Goal: Transaction & Acquisition: Purchase product/service

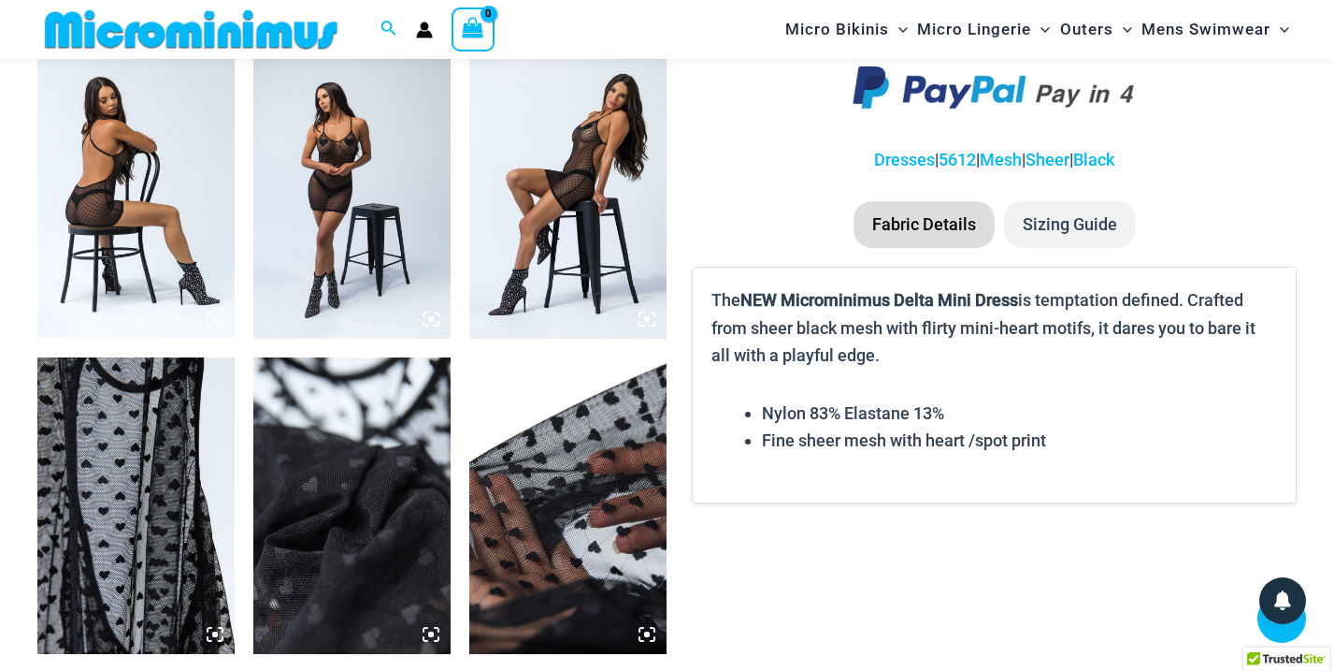
scroll to position [1406, 0]
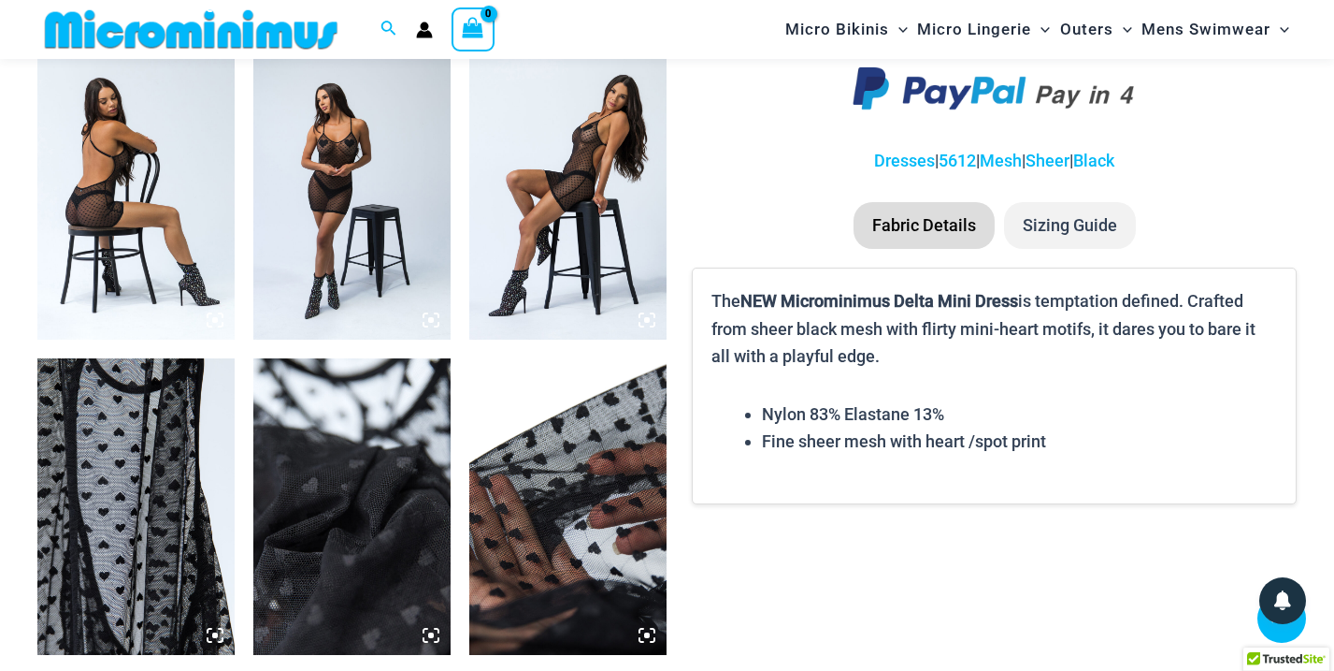
click at [122, 199] on img at bounding box center [135, 191] width 197 height 296
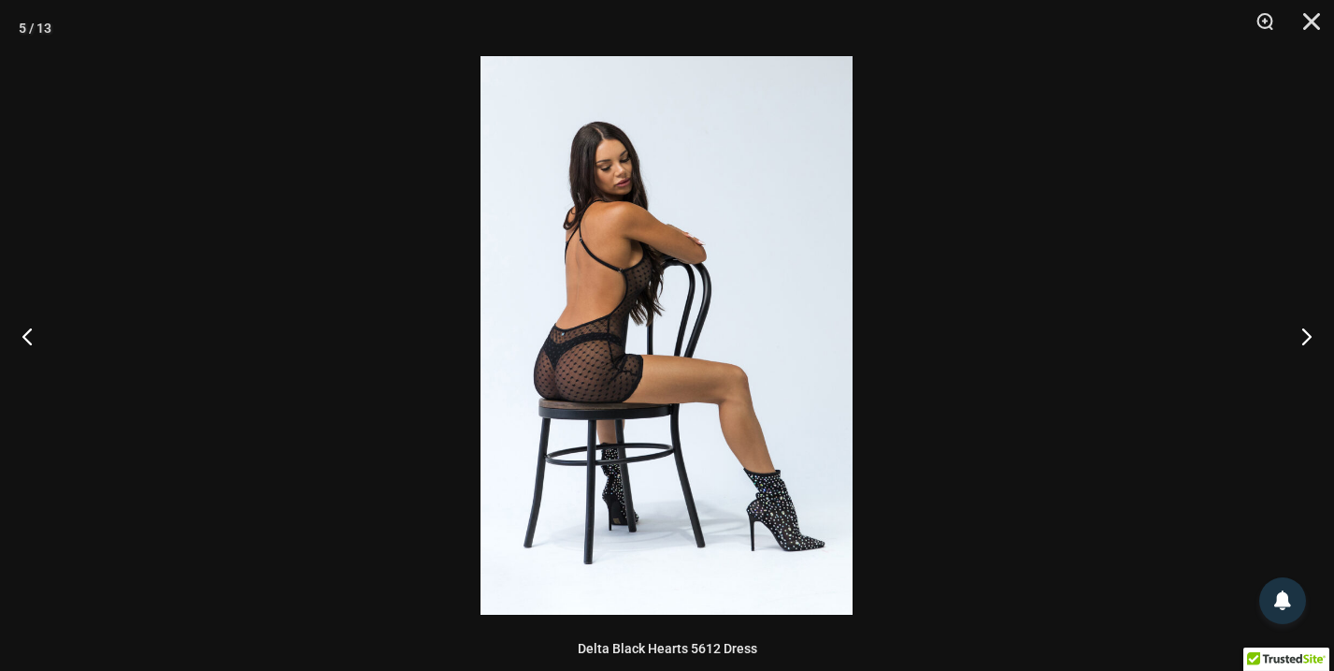
click at [606, 367] on img at bounding box center [667, 335] width 372 height 558
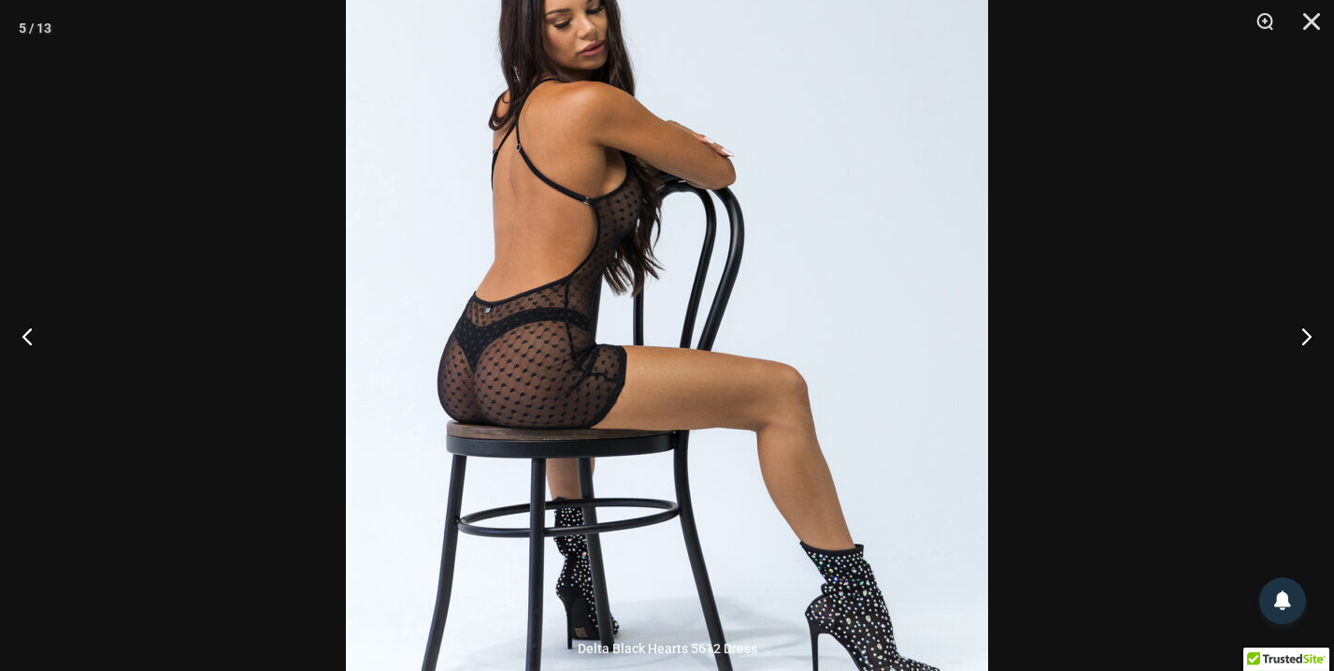
click at [606, 367] on img at bounding box center [667, 312] width 642 height 963
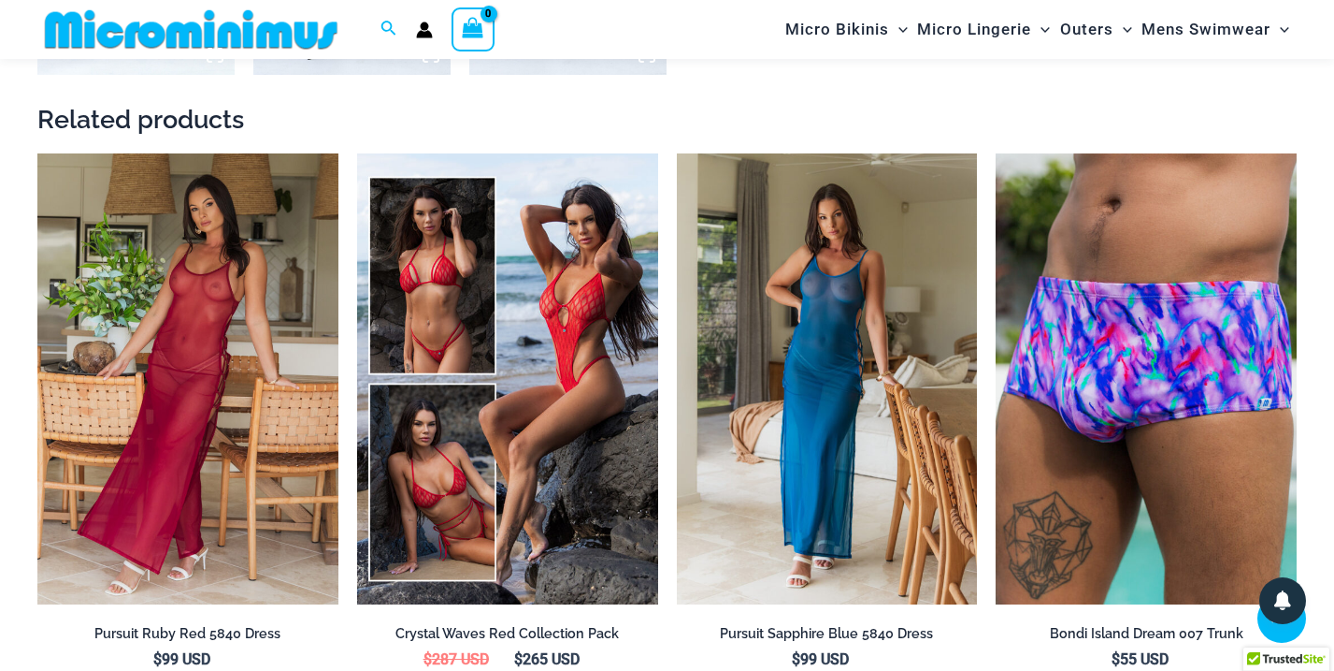
scroll to position [2323, 0]
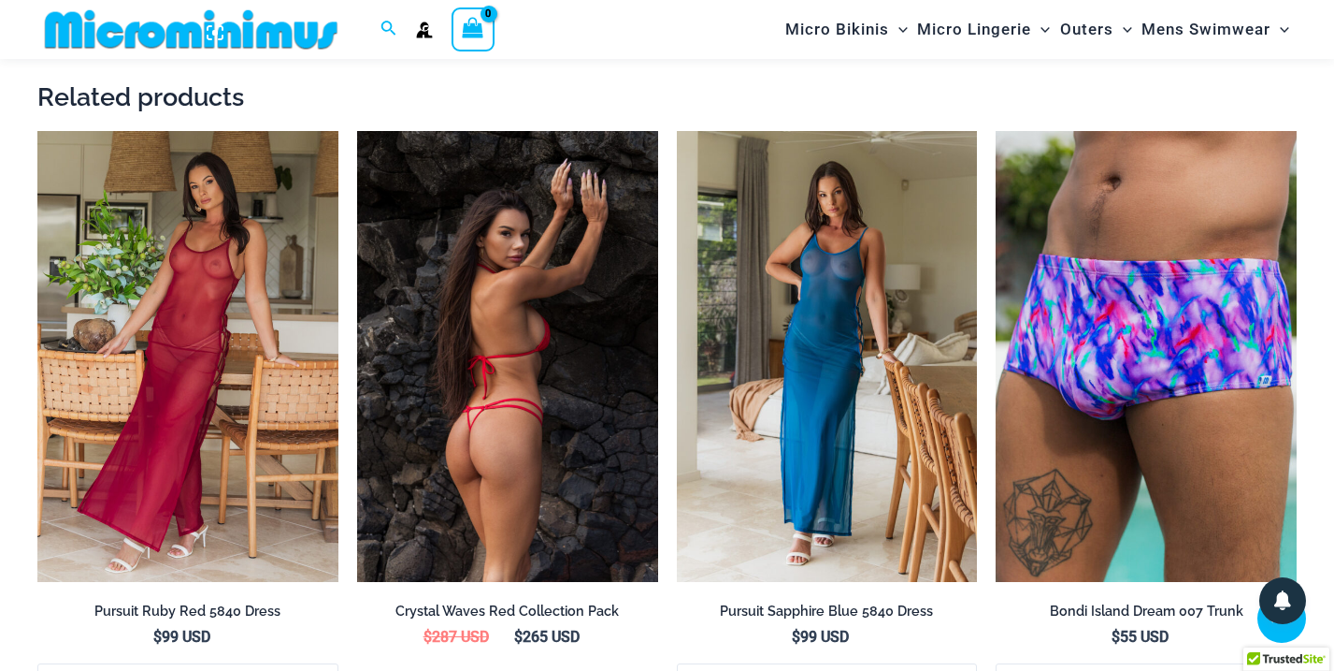
click at [526, 301] on img at bounding box center [507, 357] width 301 height 452
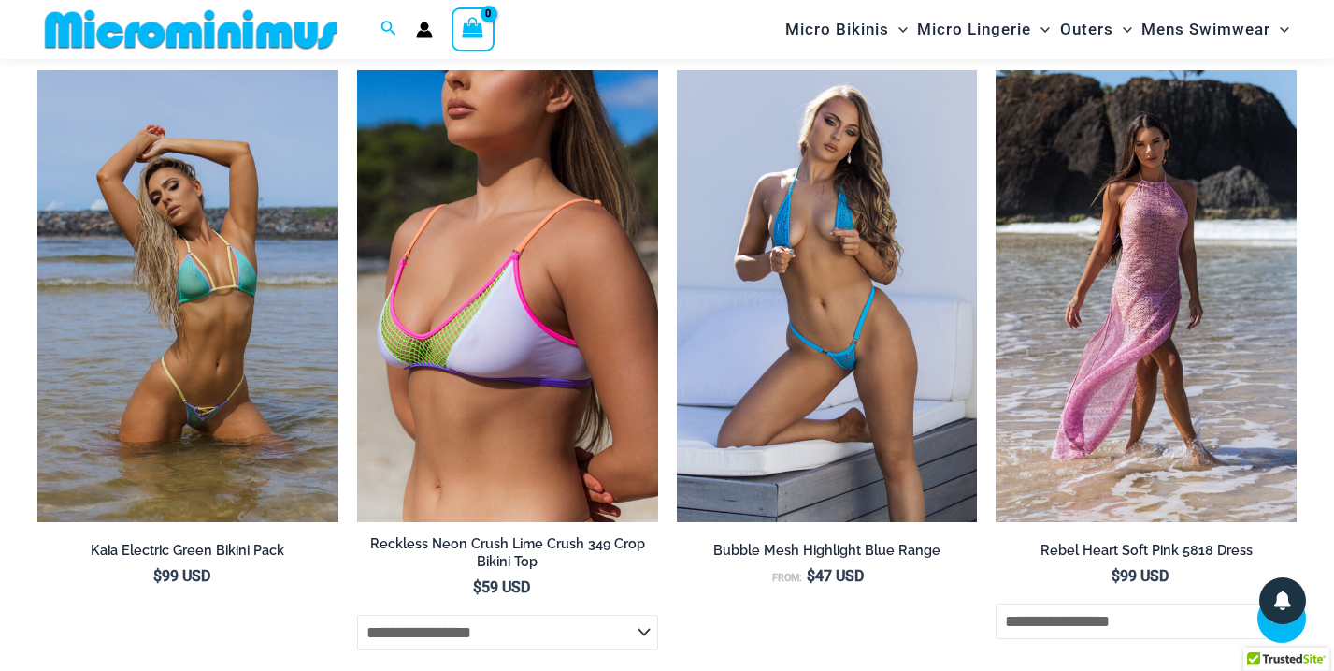
scroll to position [3013, 0]
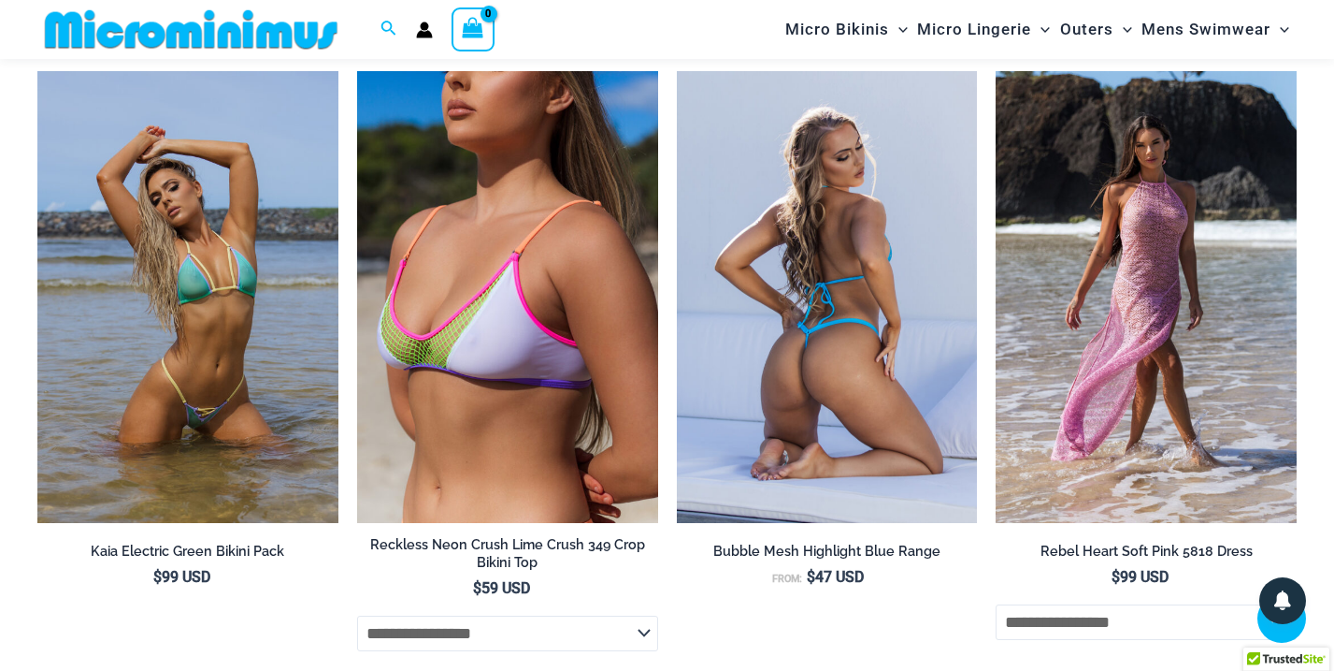
click at [867, 320] on img at bounding box center [827, 297] width 301 height 452
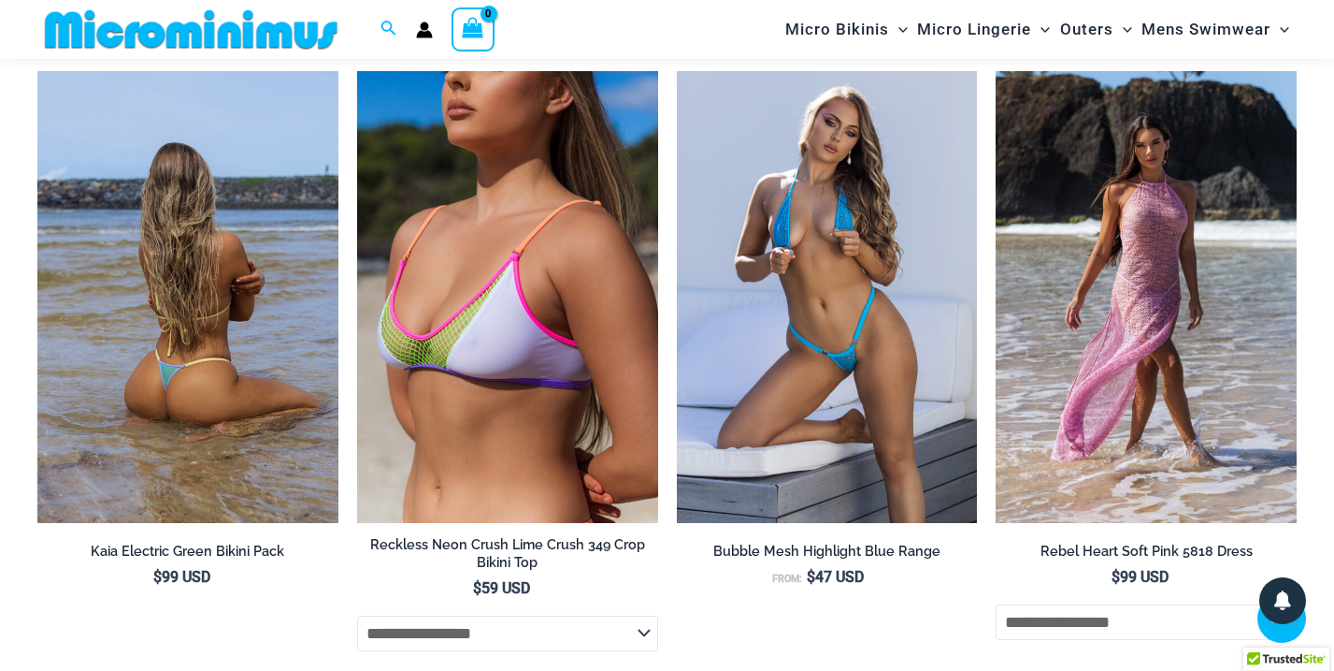
click at [215, 342] on img at bounding box center [187, 297] width 301 height 452
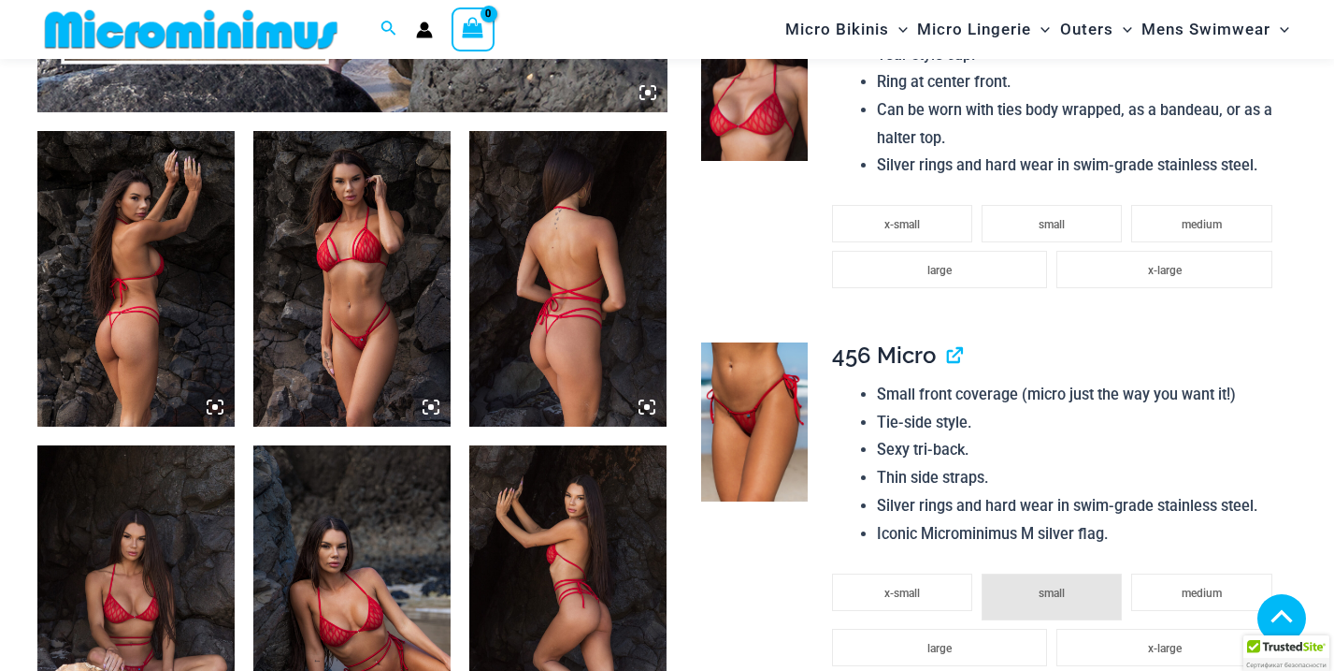
scroll to position [1011, 0]
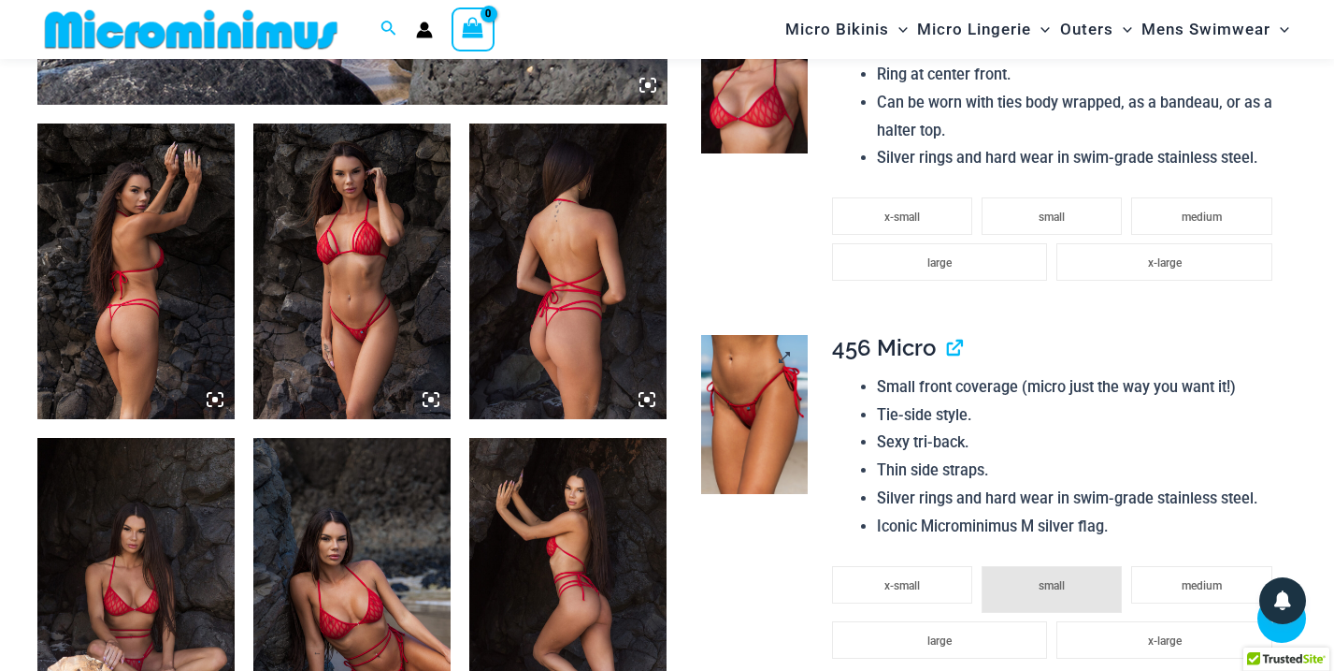
click at [756, 380] on img at bounding box center [754, 414] width 106 height 159
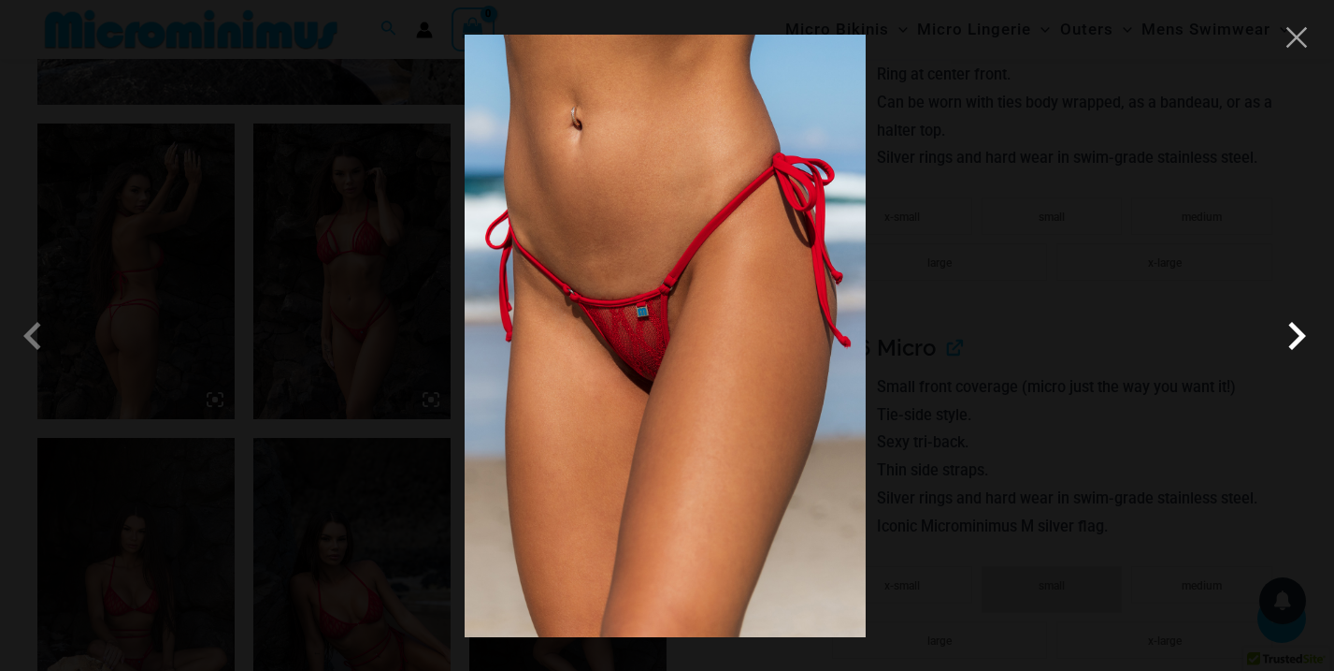
click at [1296, 337] on span at bounding box center [1297, 336] width 56 height 56
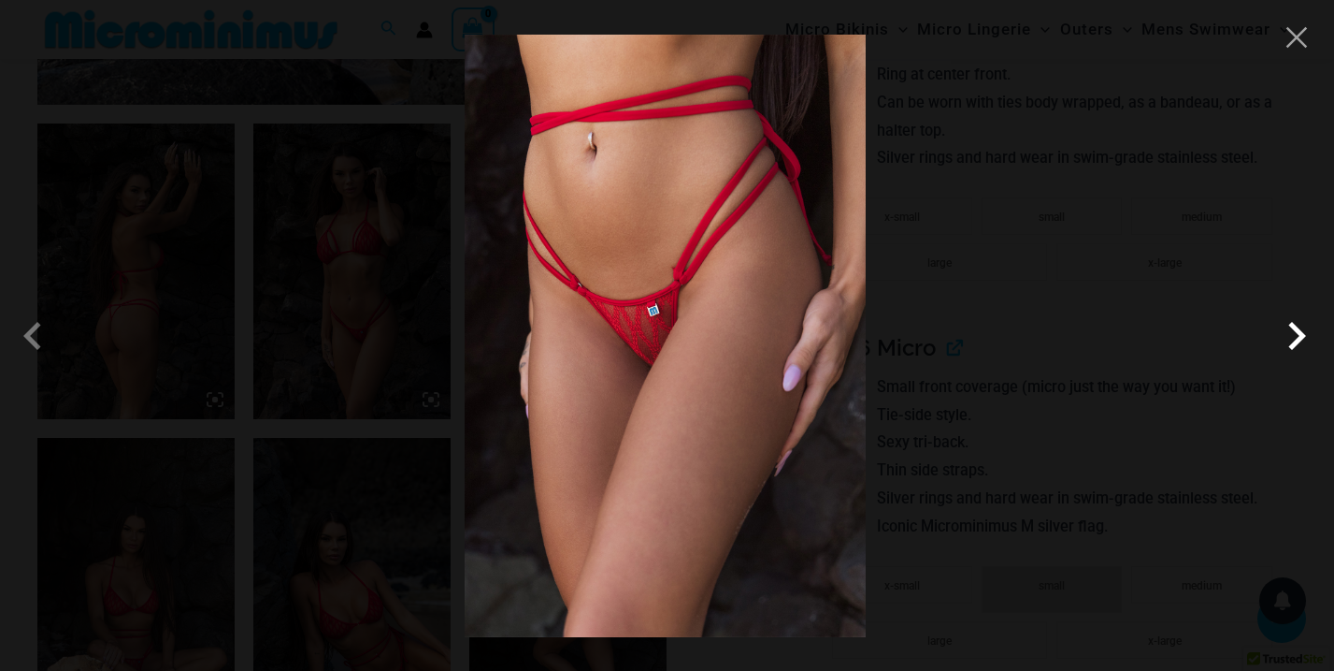
click at [1296, 337] on span at bounding box center [1297, 336] width 56 height 56
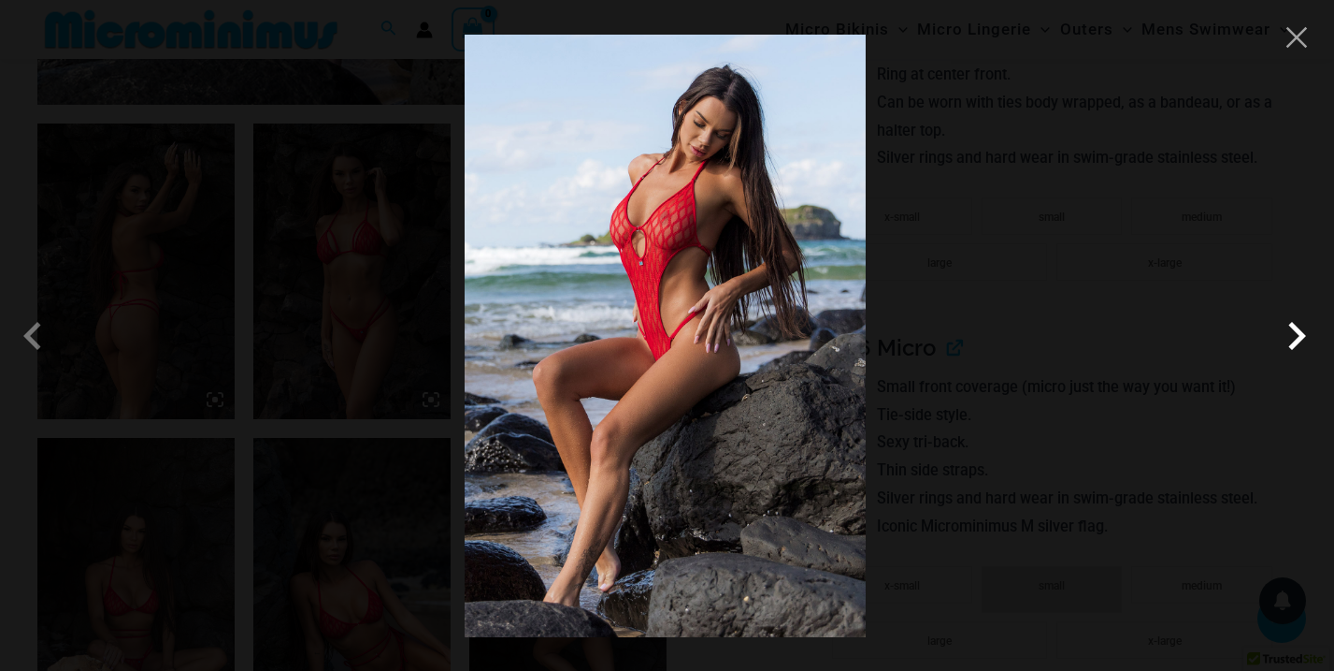
click at [1296, 337] on span at bounding box center [1297, 336] width 56 height 56
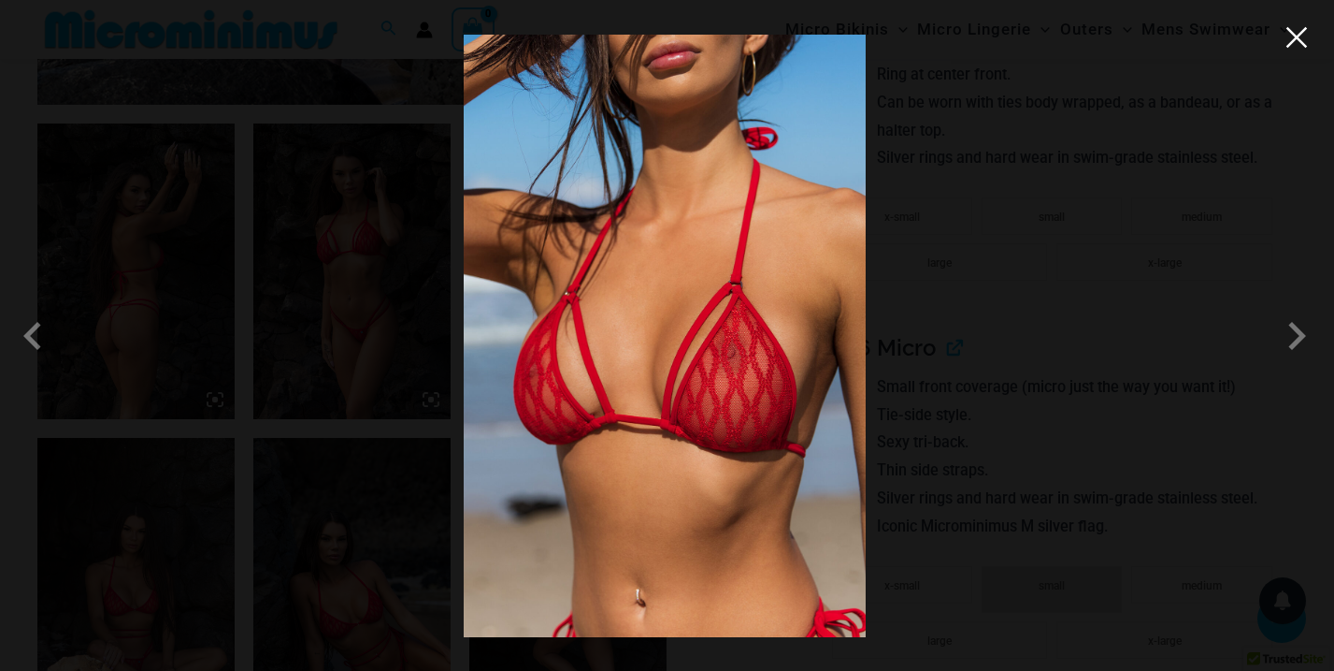
click at [1302, 39] on button "Close" at bounding box center [1297, 37] width 28 height 28
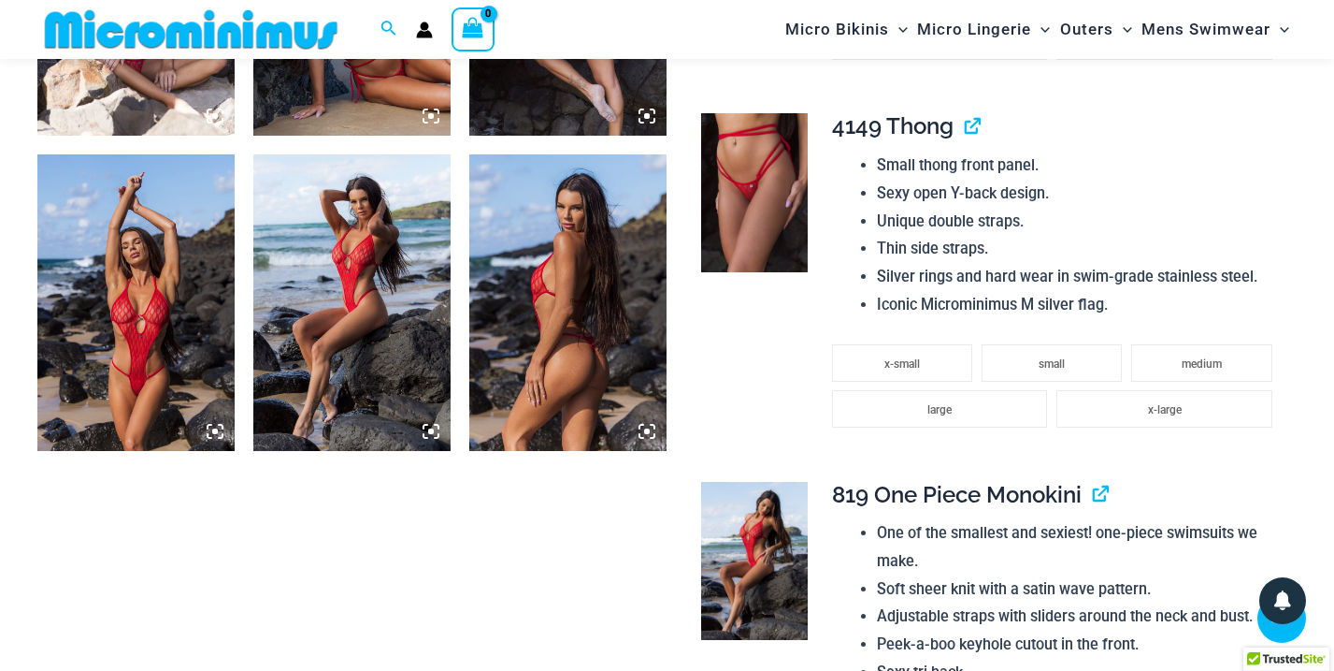
scroll to position [1643, 0]
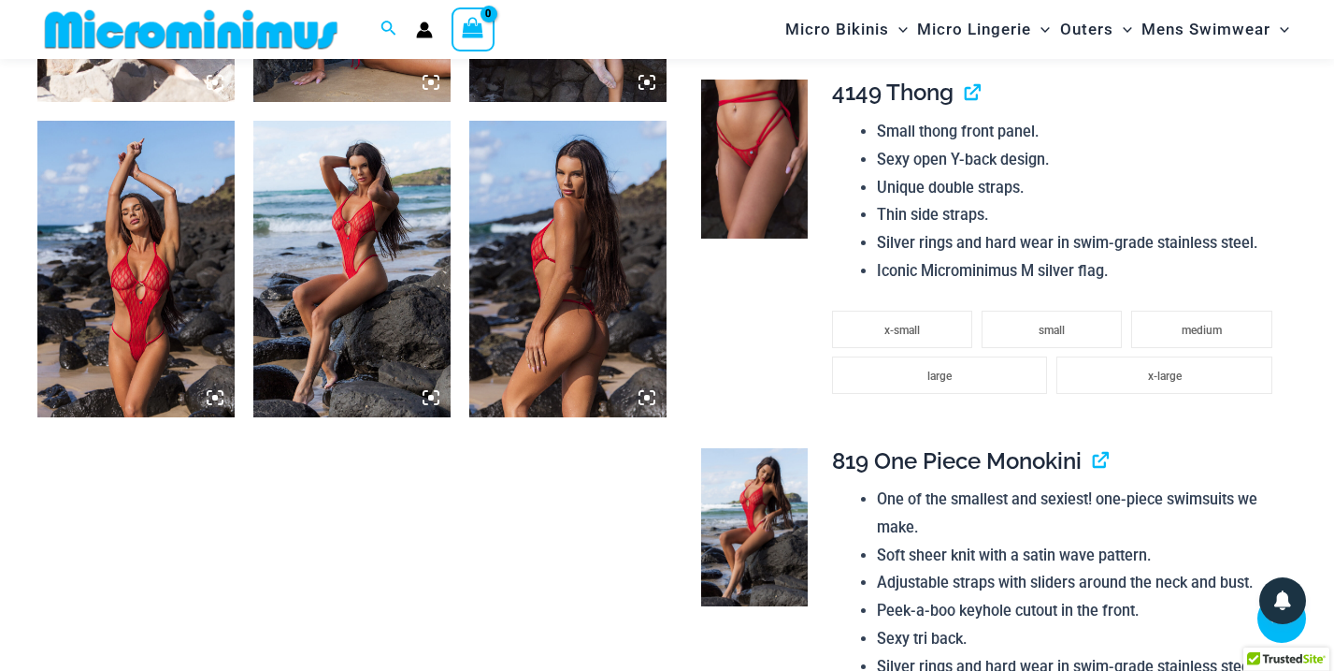
click at [164, 331] on img at bounding box center [135, 269] width 197 height 296
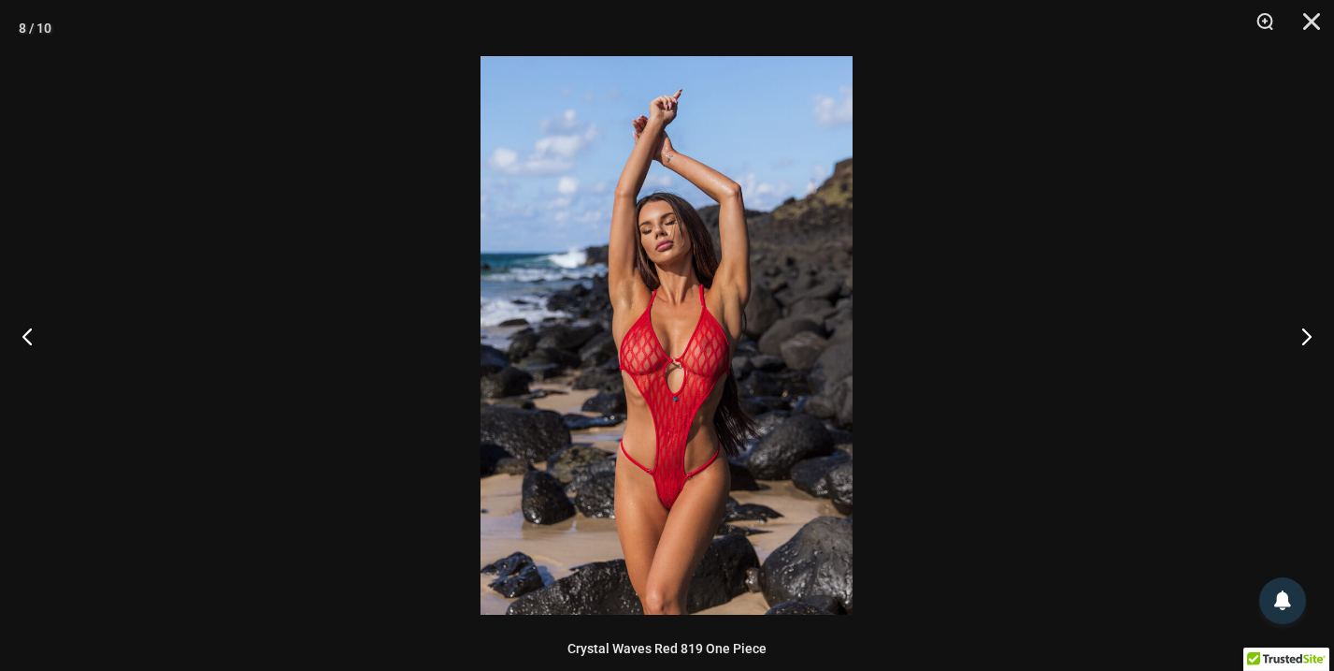
click at [671, 474] on img at bounding box center [667, 335] width 372 height 558
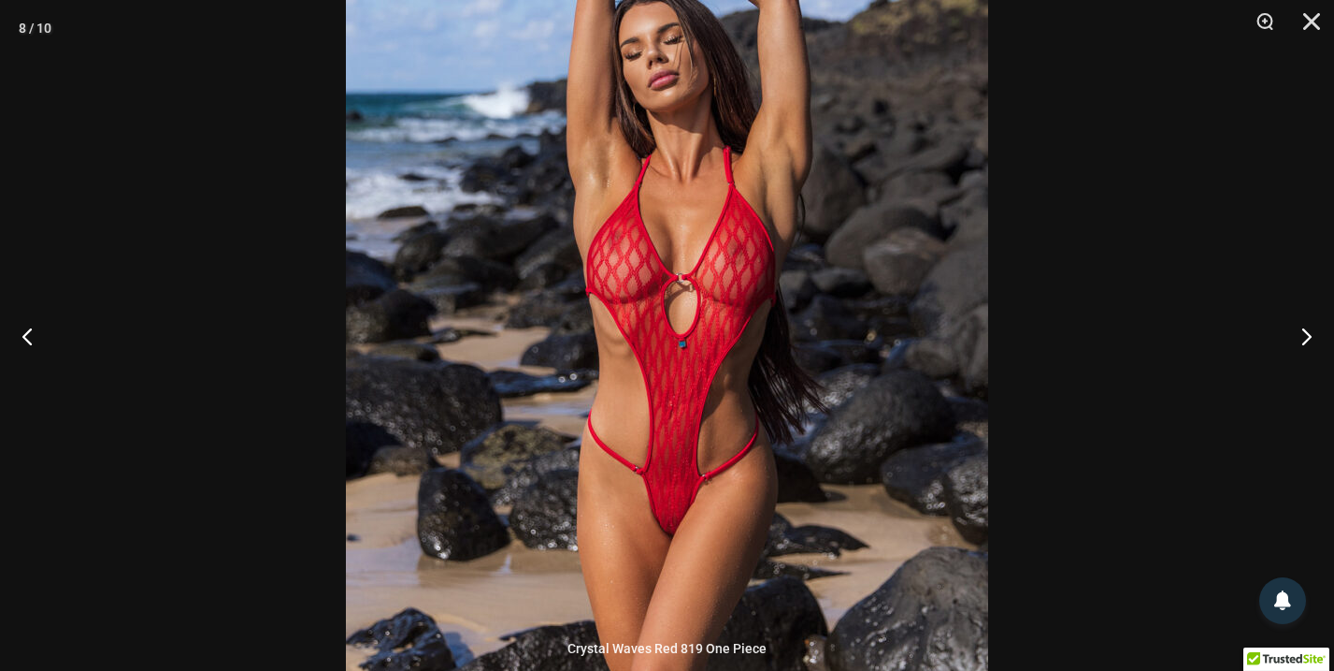
click at [671, 474] on img at bounding box center [667, 234] width 642 height 963
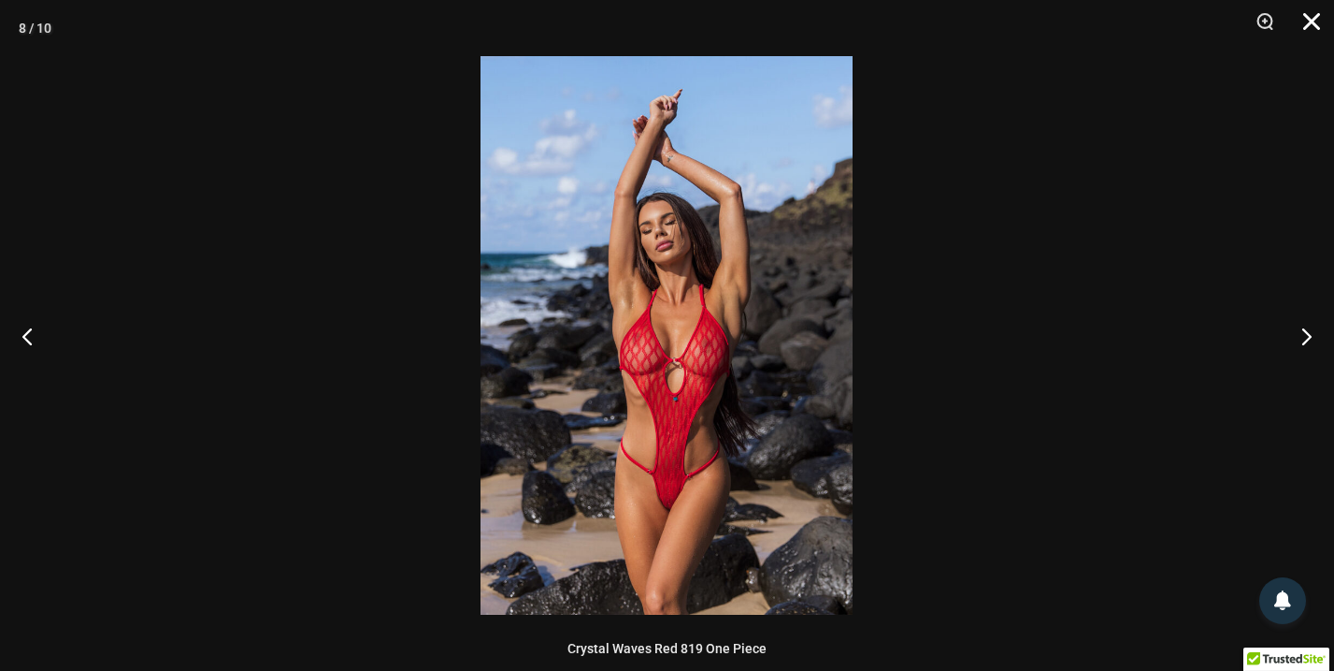
click at [1317, 15] on button "Close" at bounding box center [1305, 28] width 47 height 56
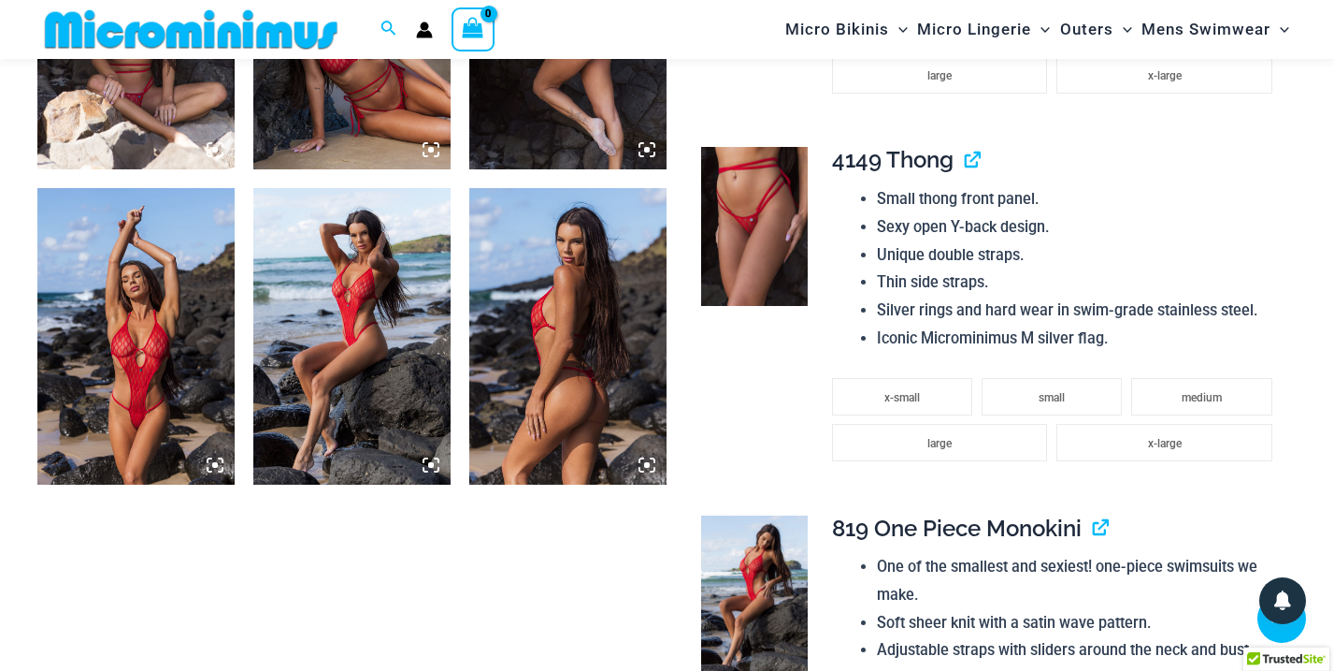
scroll to position [1575, 0]
click at [770, 194] on img at bounding box center [754, 227] width 106 height 159
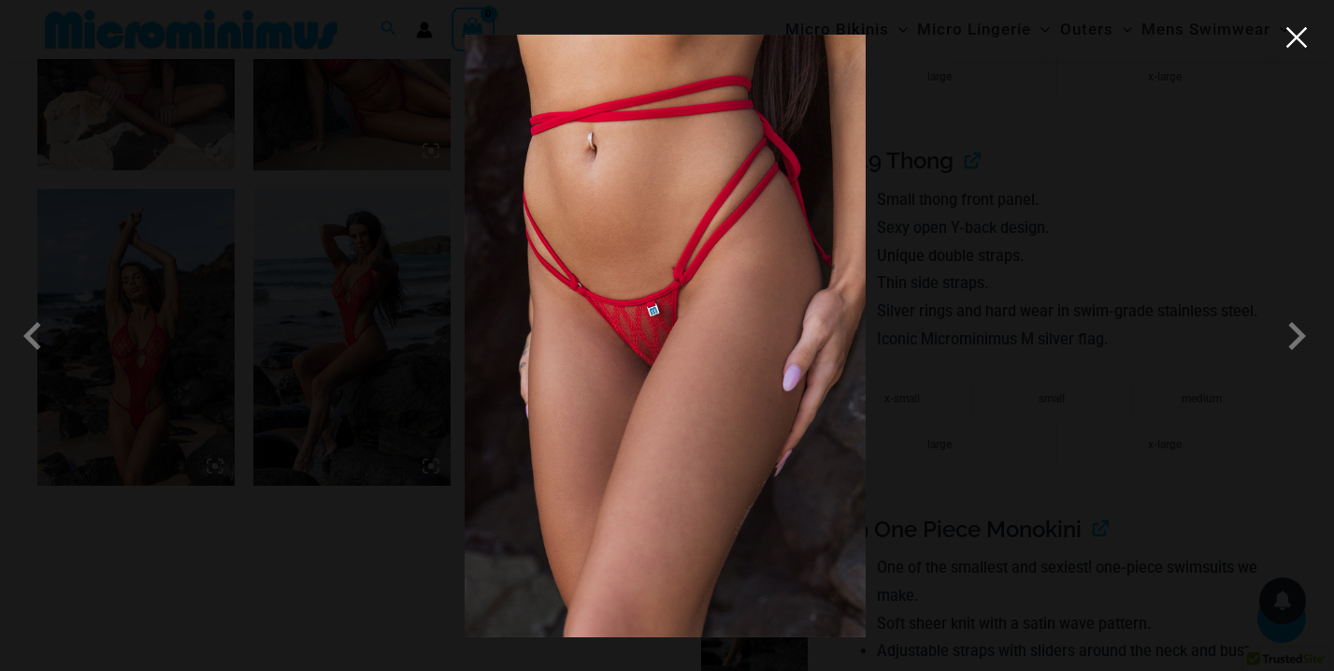
click at [1298, 43] on button "Close" at bounding box center [1297, 37] width 28 height 28
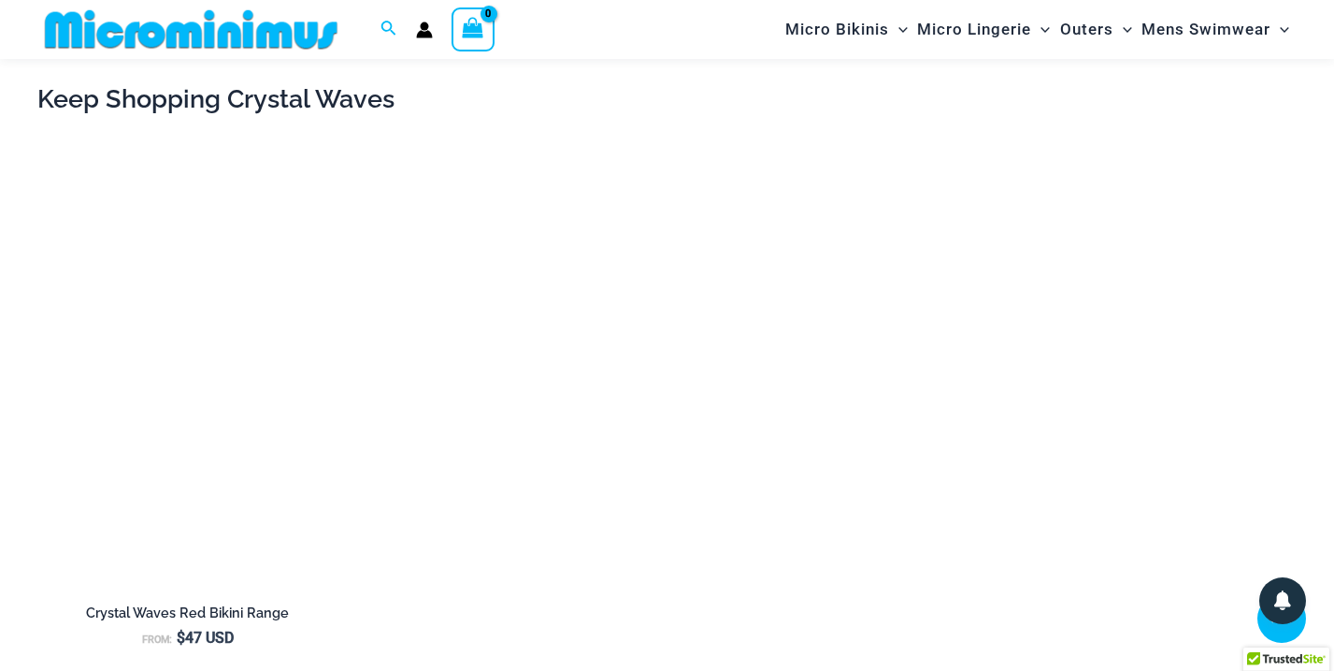
scroll to position [3341, 0]
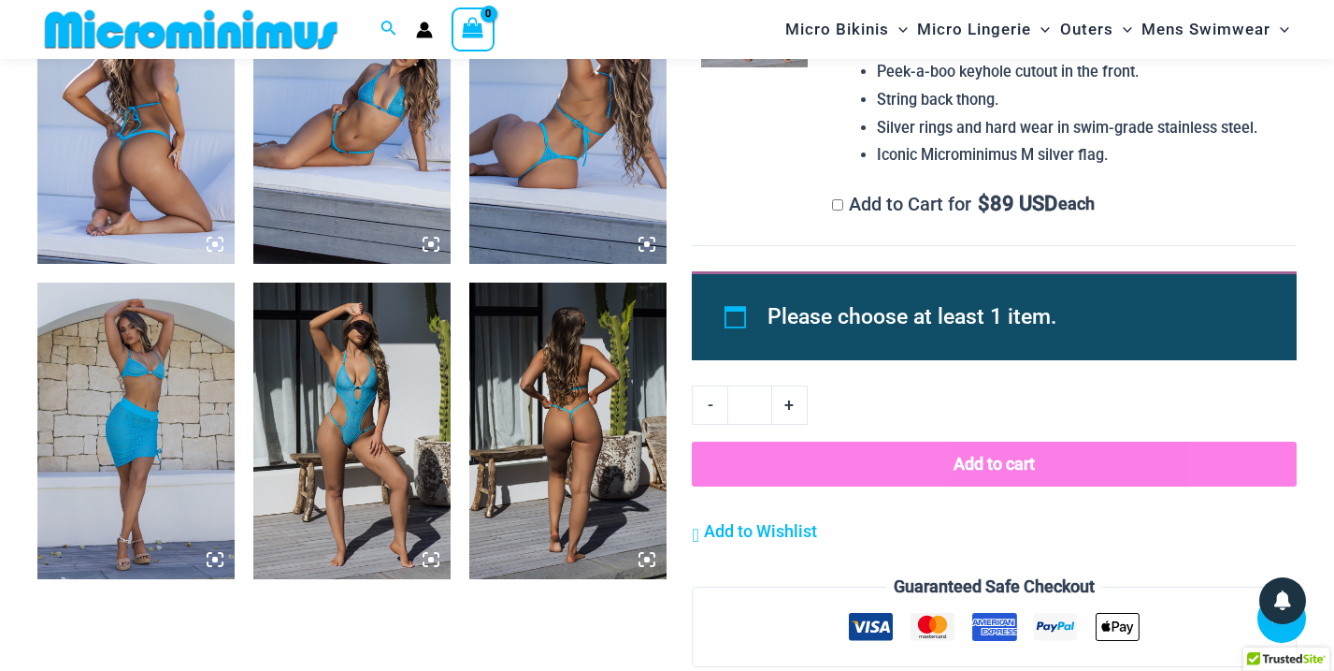
scroll to position [1176, 0]
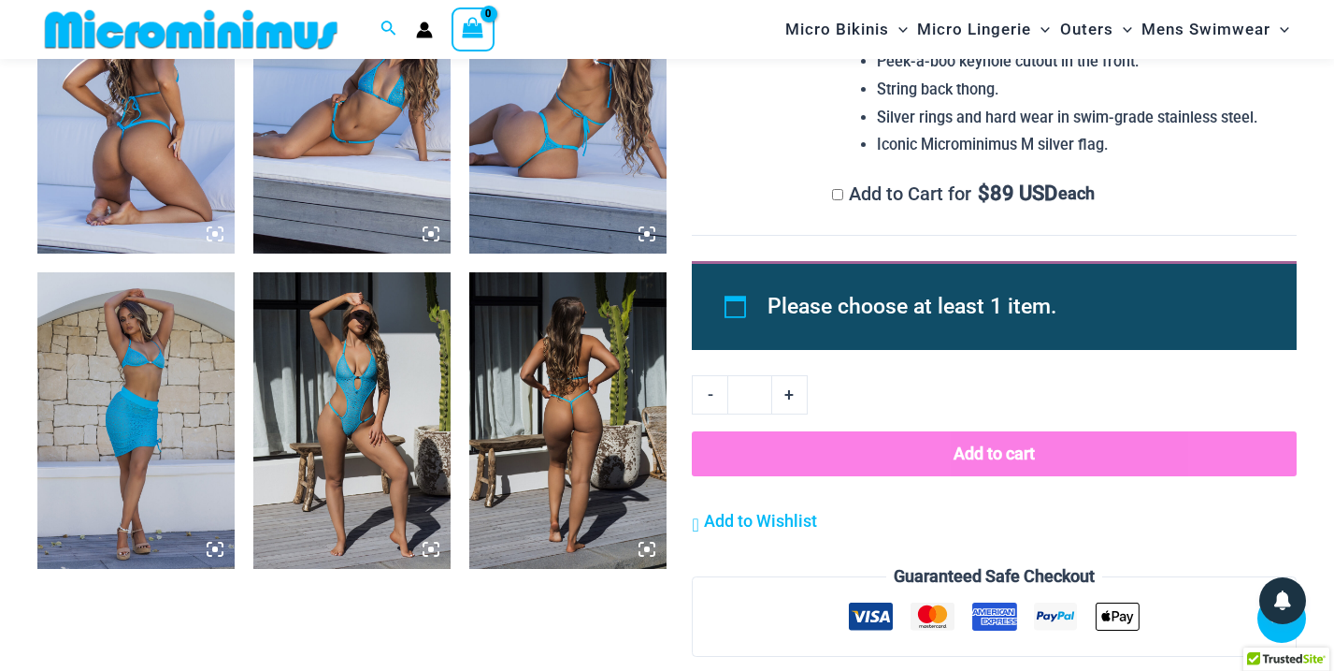
click at [340, 428] on img at bounding box center [351, 420] width 197 height 296
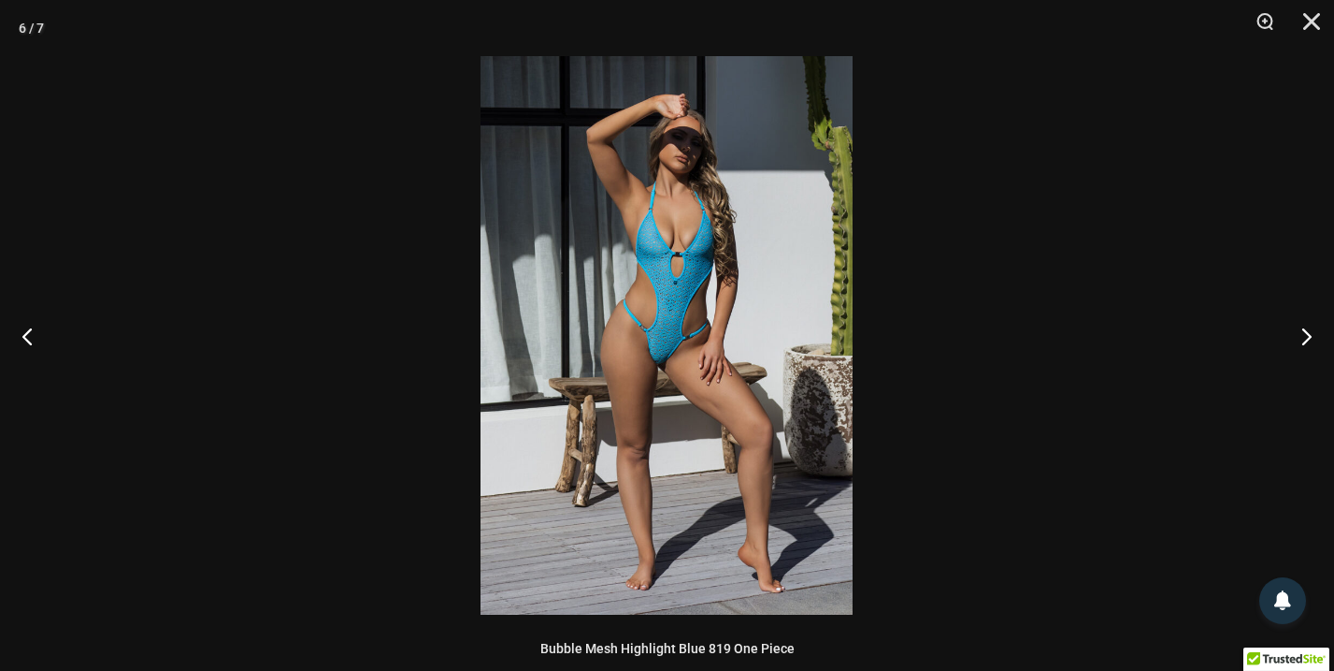
click at [695, 340] on img at bounding box center [667, 335] width 372 height 558
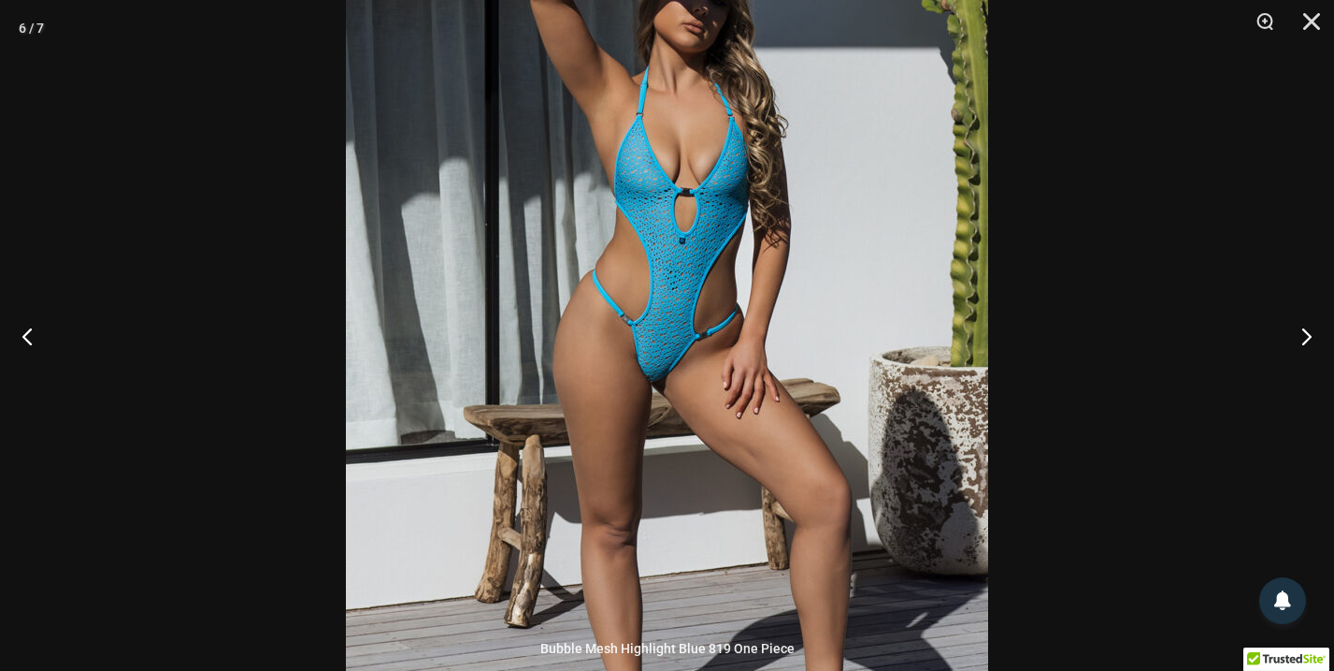
click at [695, 340] on img at bounding box center [667, 331] width 642 height 963
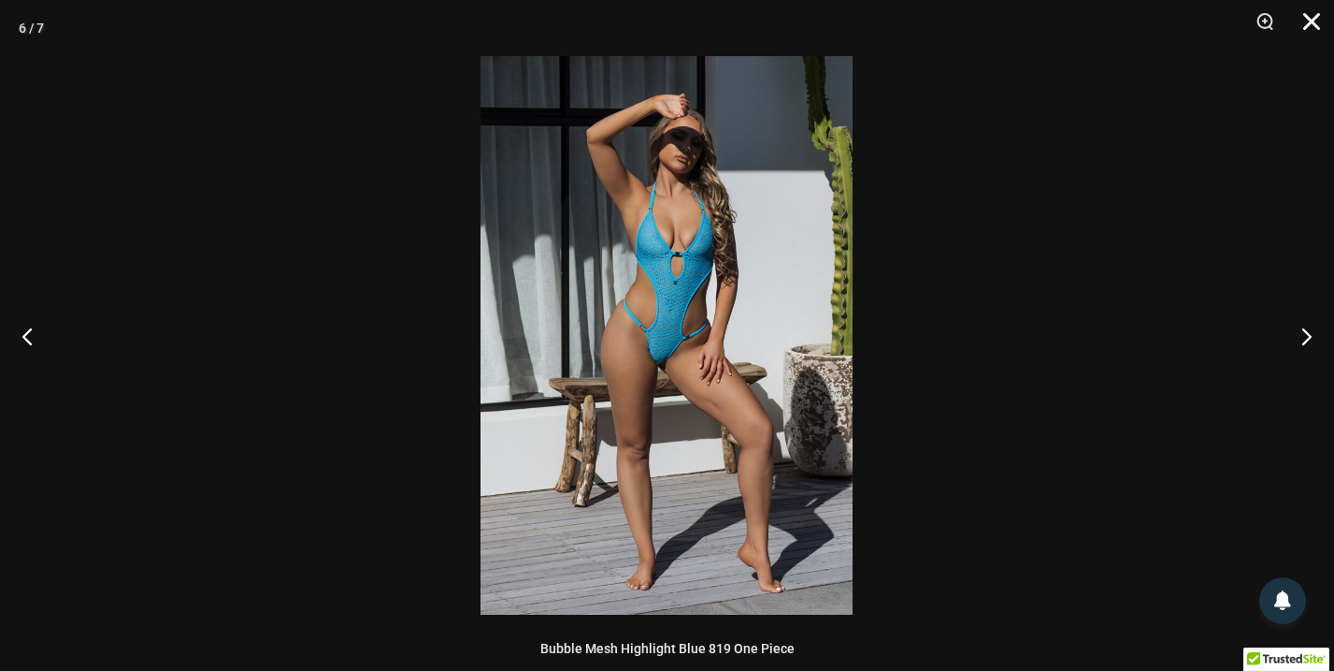
click at [1308, 20] on button "Close" at bounding box center [1305, 28] width 47 height 56
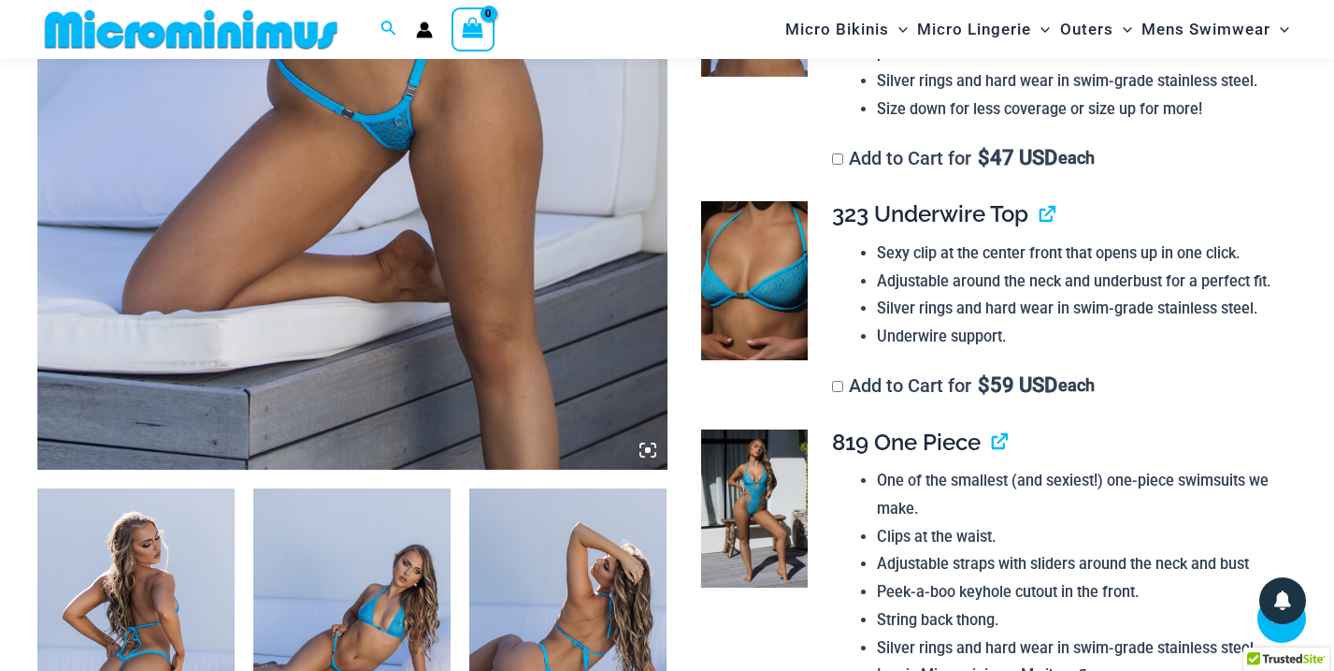
scroll to position [656, 0]
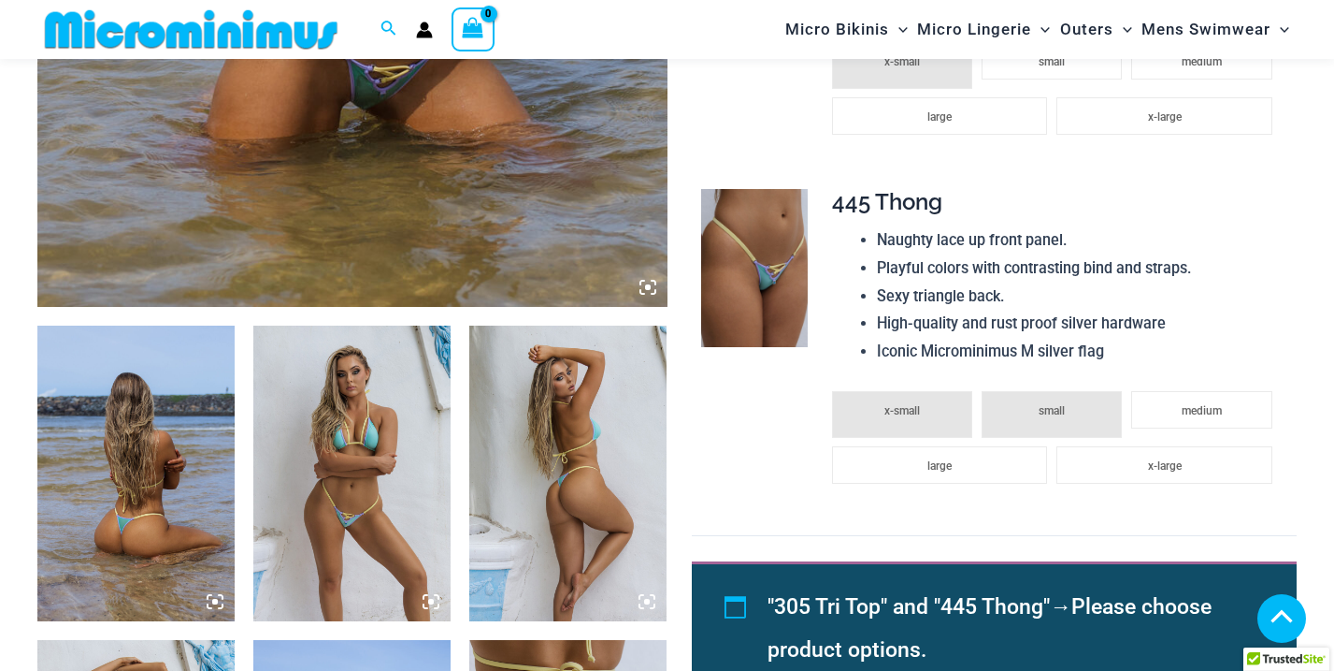
scroll to position [811, 0]
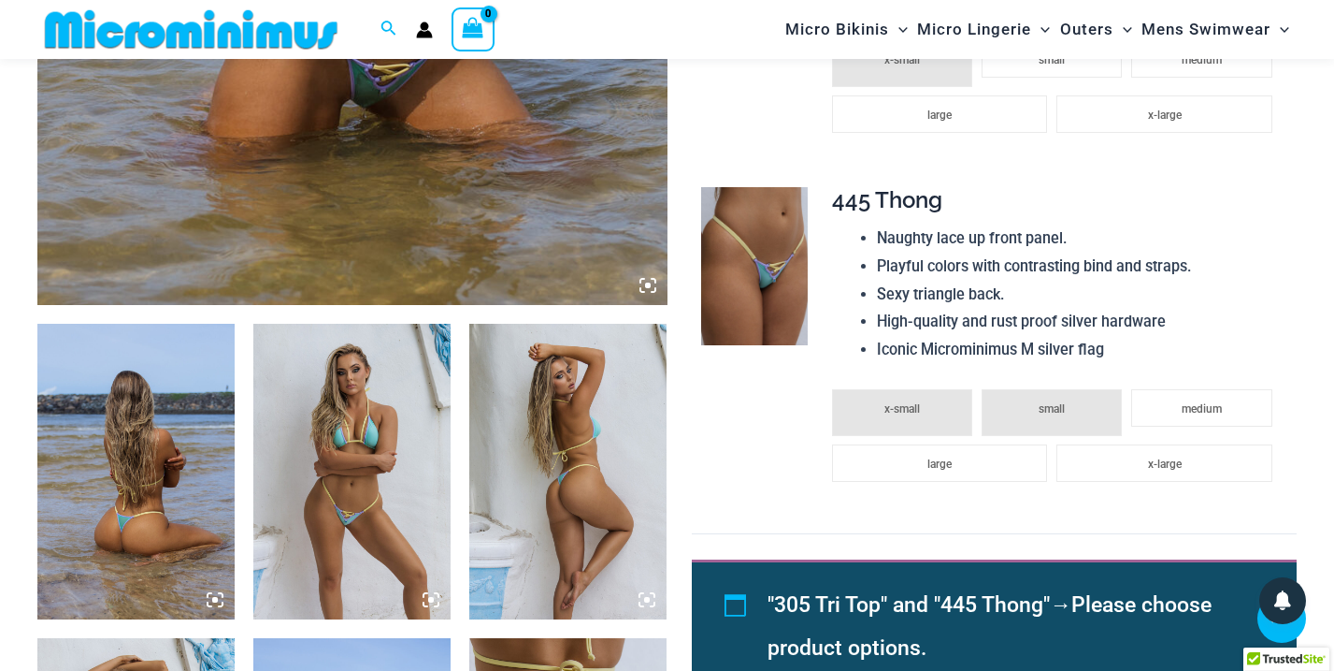
click at [343, 529] on img at bounding box center [351, 472] width 197 height 296
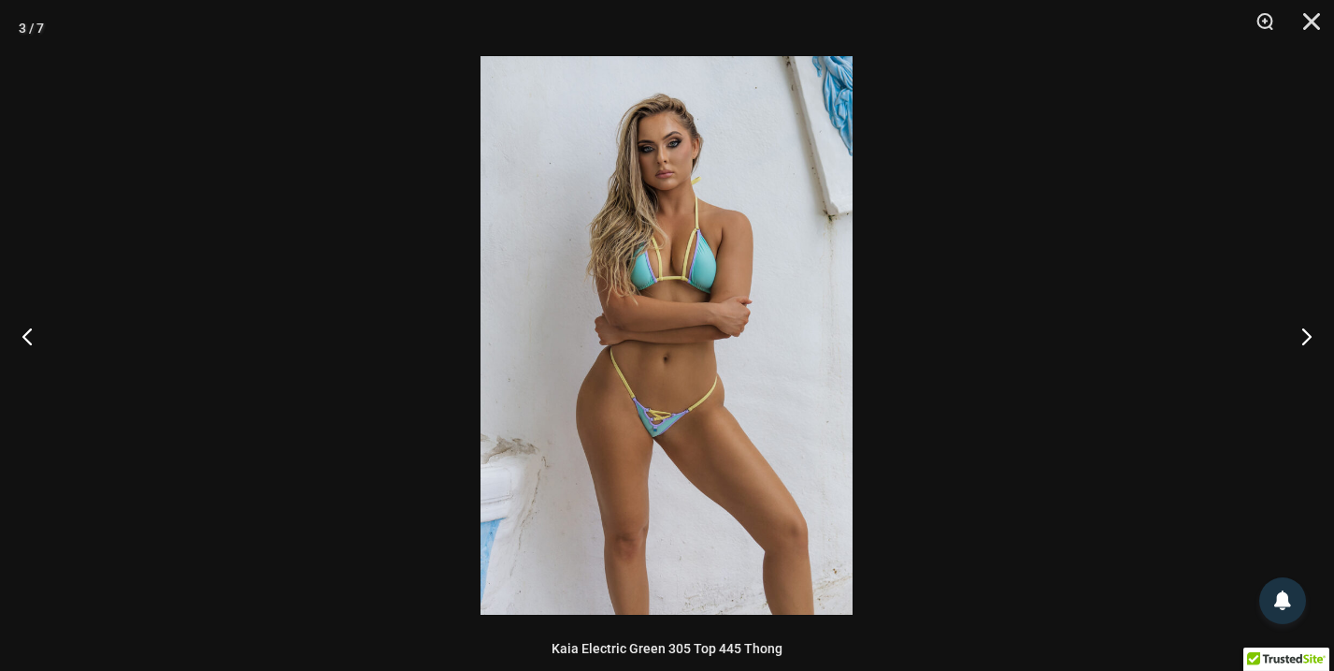
click at [667, 396] on img at bounding box center [667, 335] width 372 height 558
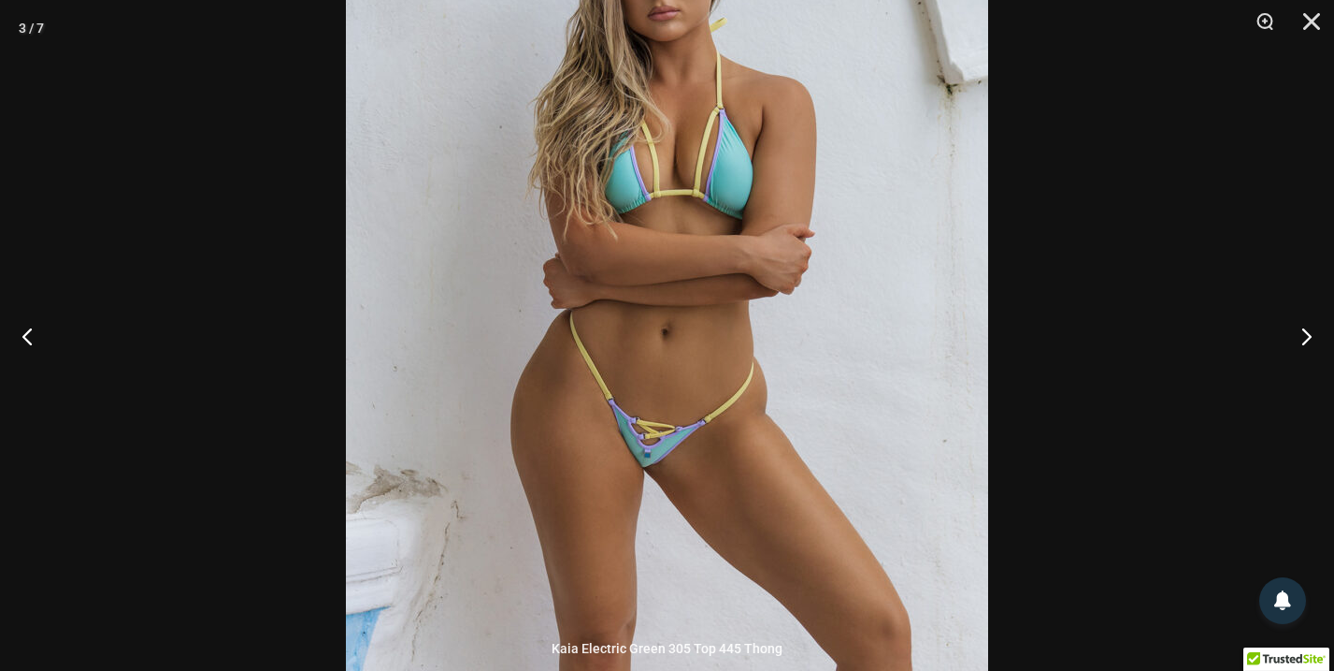
click at [667, 396] on img at bounding box center [667, 291] width 642 height 963
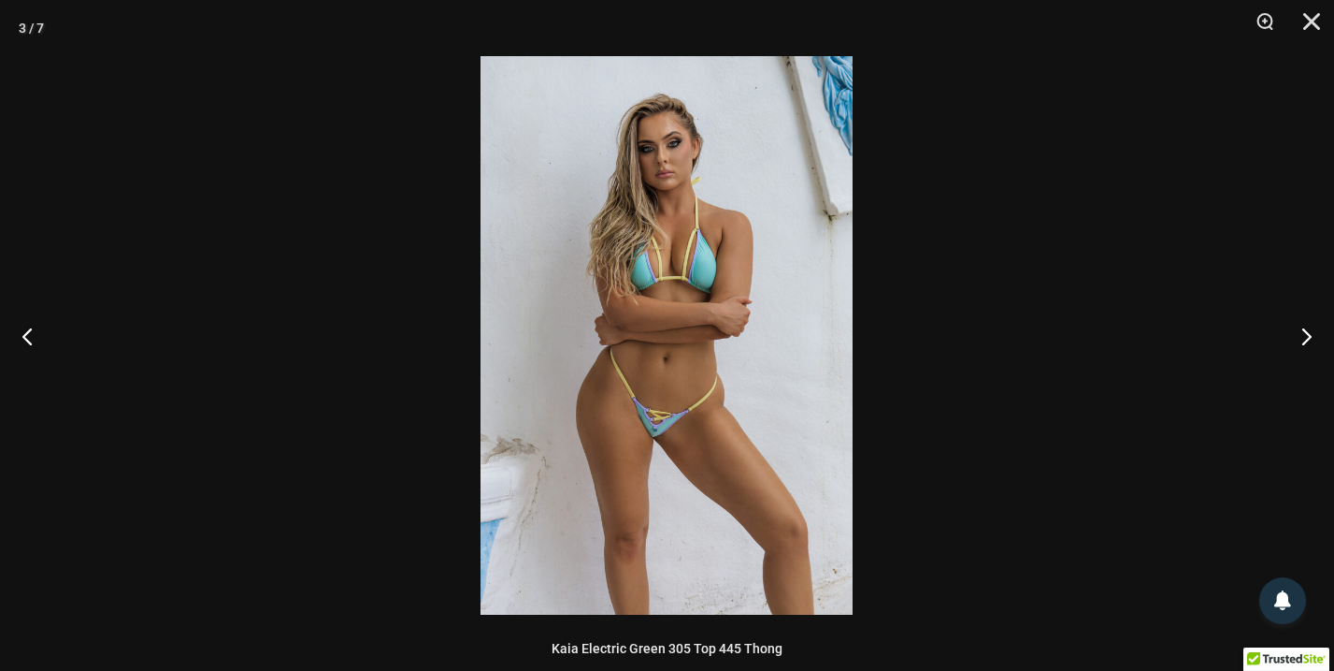
click at [952, 274] on div at bounding box center [667, 335] width 1334 height 671
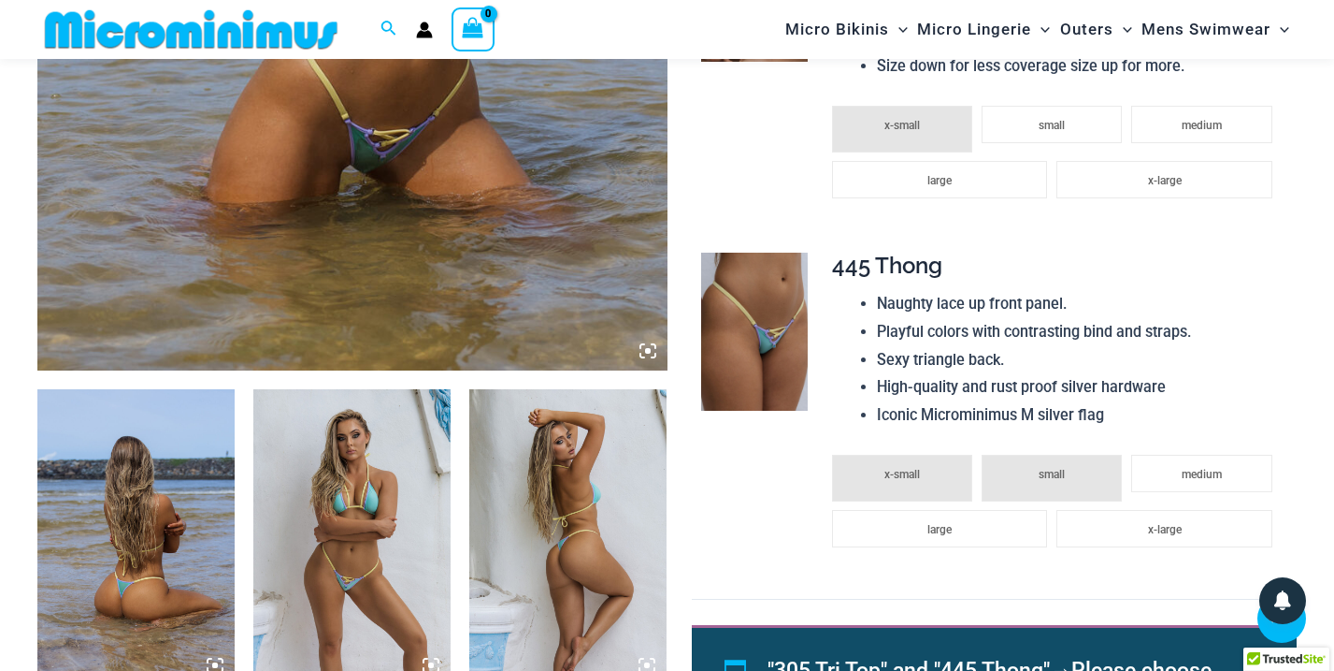
scroll to position [690, 0]
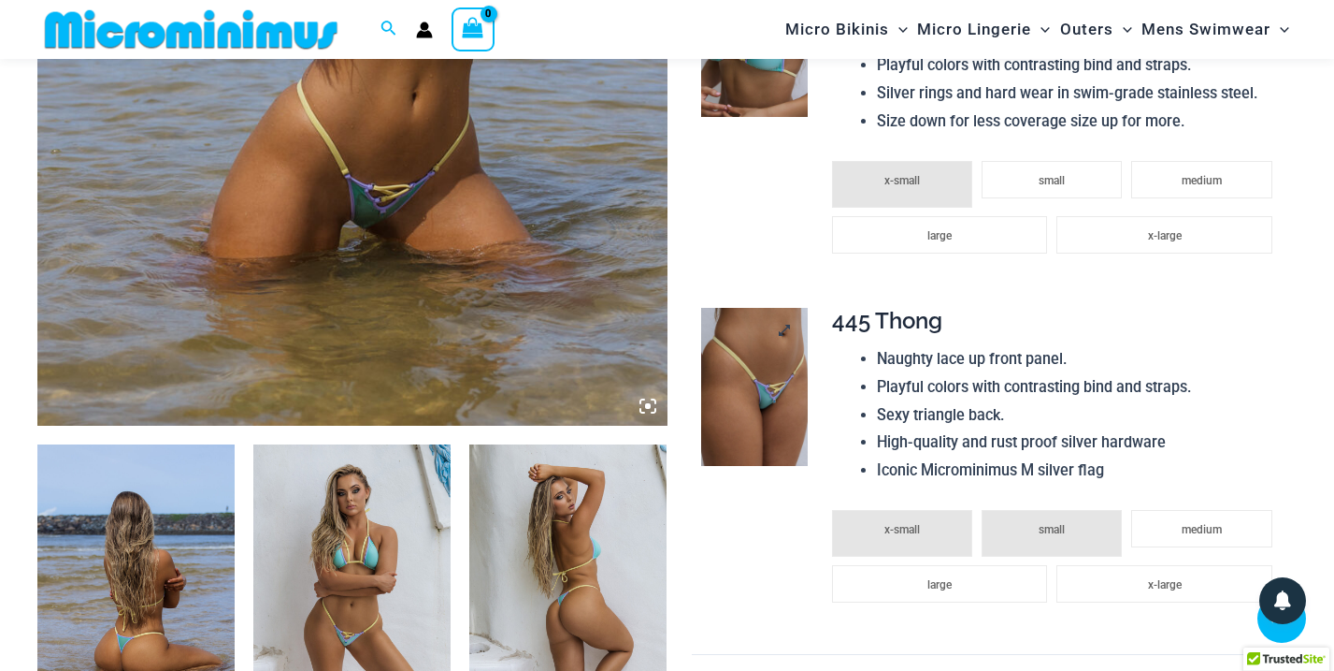
click at [750, 400] on img at bounding box center [754, 387] width 106 height 159
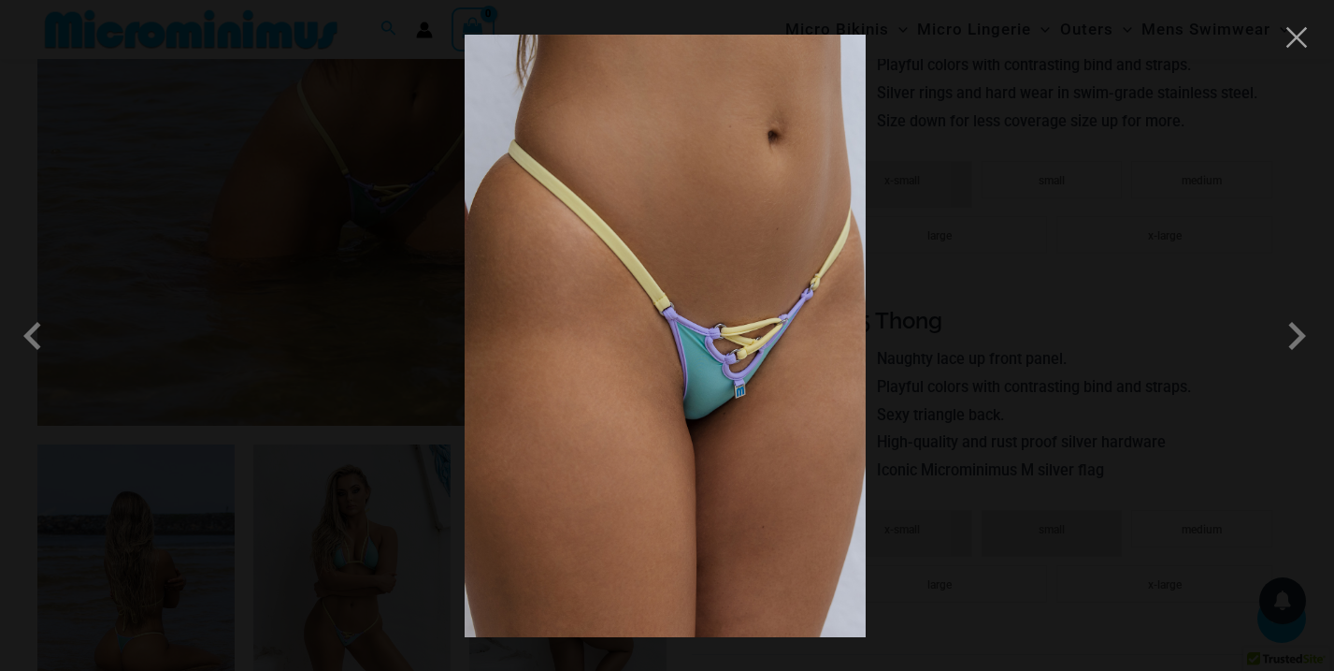
click at [750, 400] on img at bounding box center [665, 336] width 401 height 602
click at [1297, 36] on button "Close" at bounding box center [1297, 37] width 28 height 28
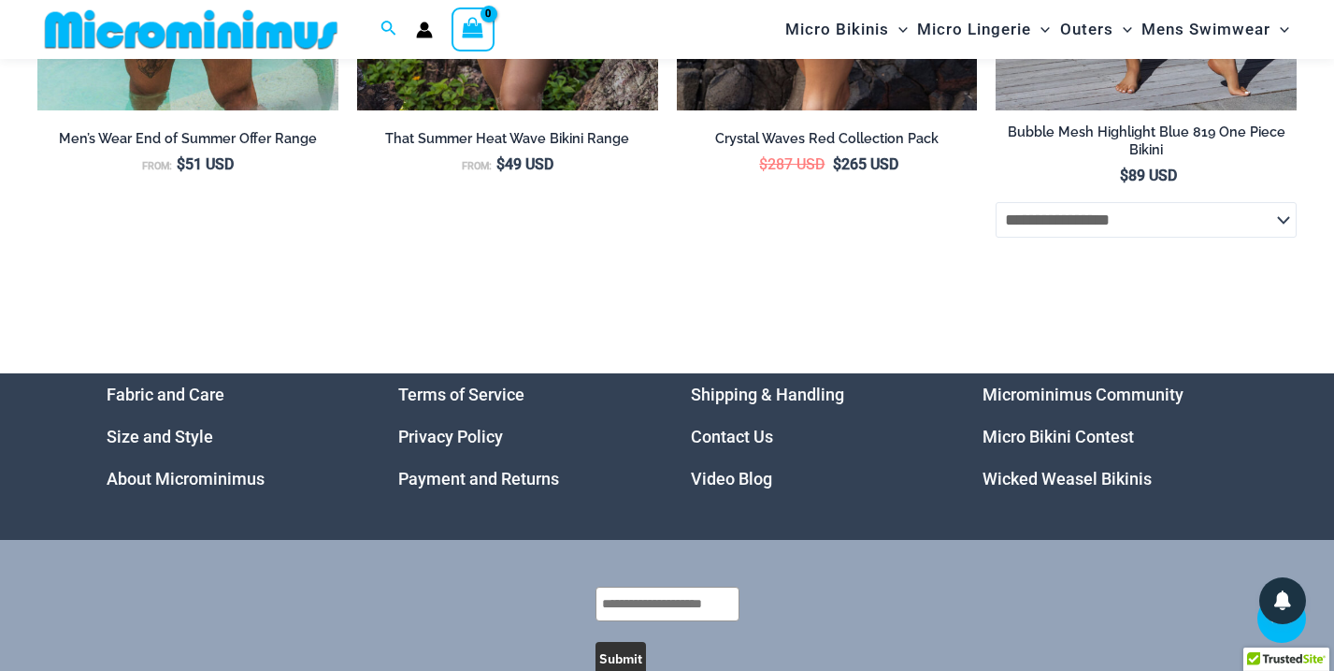
scroll to position [5625, 0]
